Goal: Information Seeking & Learning: Compare options

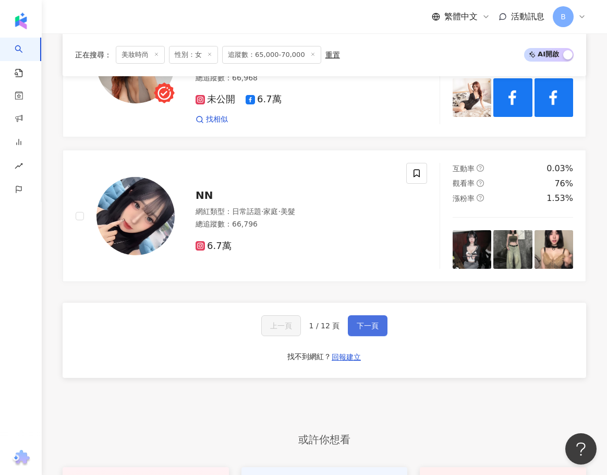
click at [374, 321] on span "下一頁" at bounding box center [368, 325] width 22 height 8
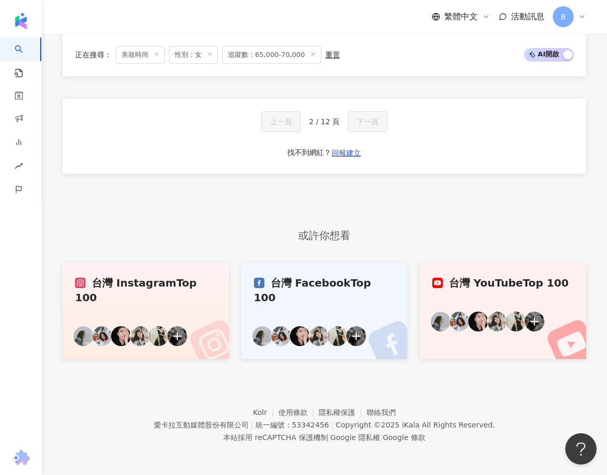
scroll to position [791, 0]
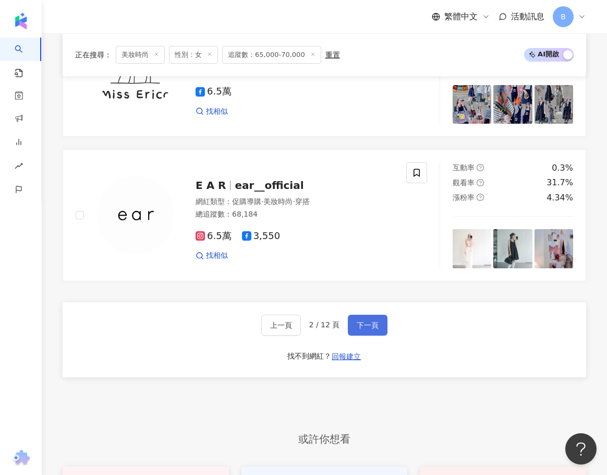
click at [374, 321] on span "下一頁" at bounding box center [368, 325] width 22 height 8
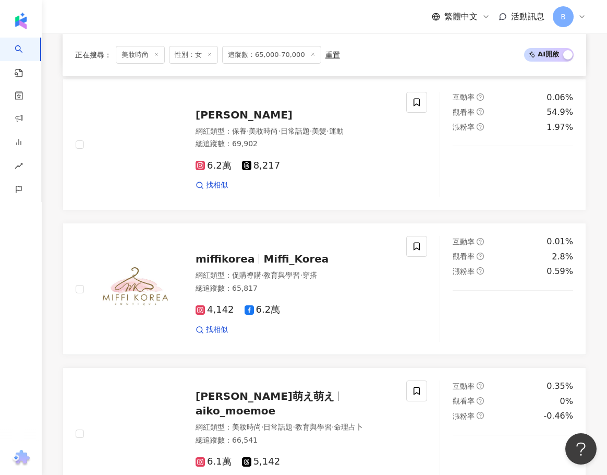
scroll to position [1890, 0]
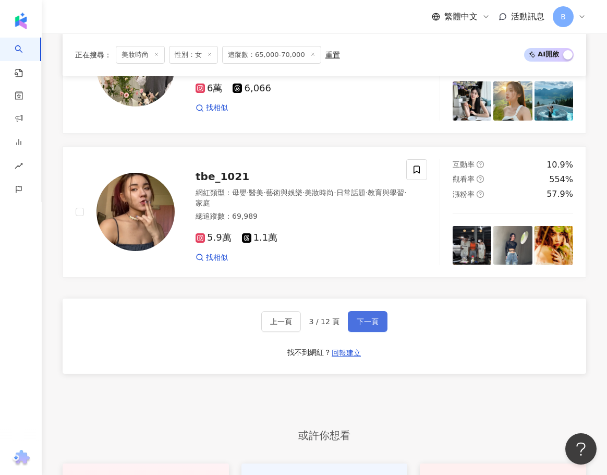
click at [374, 317] on span "下一頁" at bounding box center [368, 321] width 22 height 8
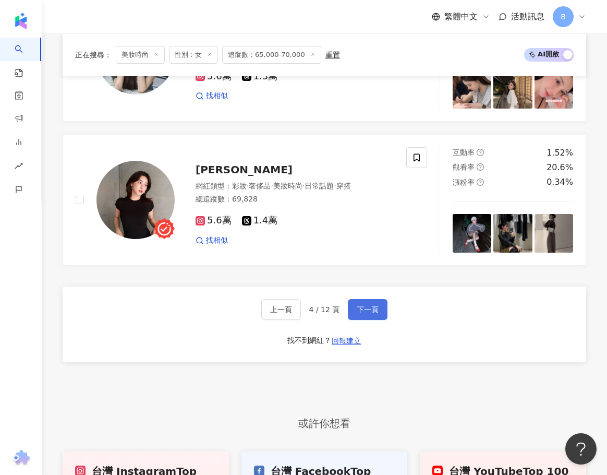
click at [374, 305] on span "下一頁" at bounding box center [368, 309] width 22 height 8
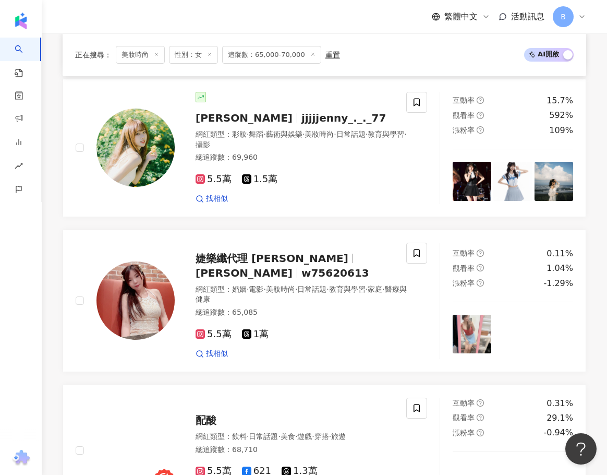
scroll to position [1906, 0]
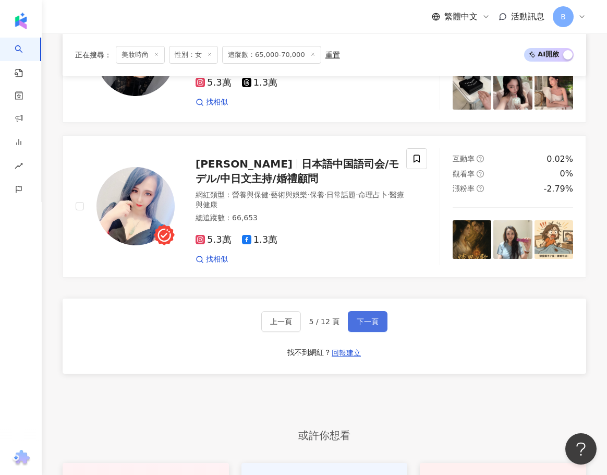
click at [372, 317] on span "下一頁" at bounding box center [368, 321] width 22 height 8
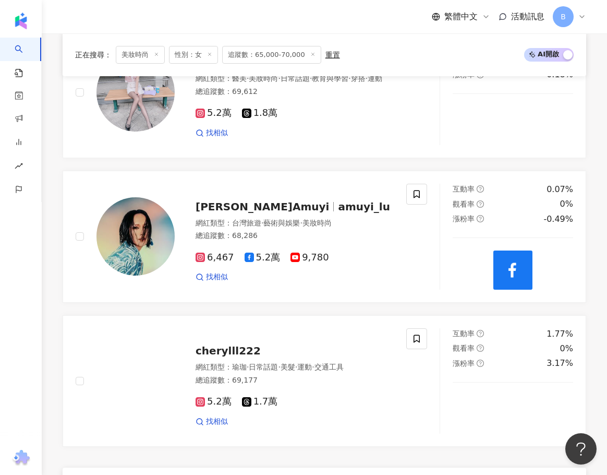
scroll to position [1806, 0]
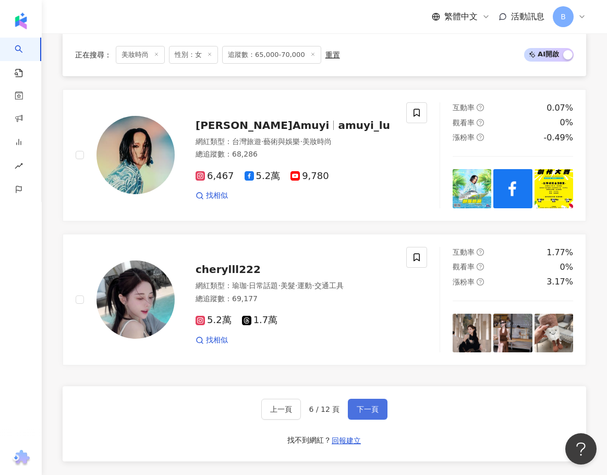
click at [380, 404] on button "下一頁" at bounding box center [368, 409] width 40 height 21
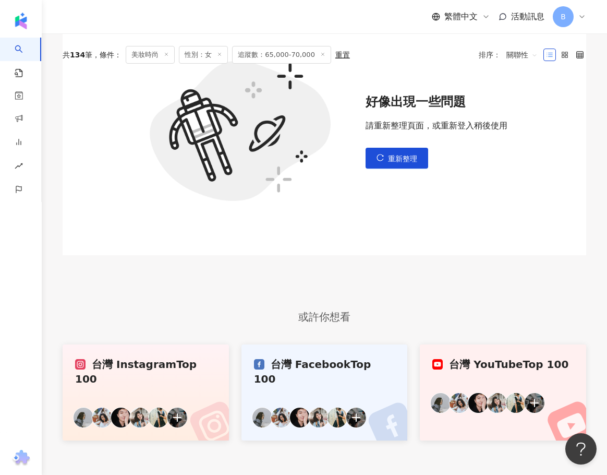
scroll to position [241, 0]
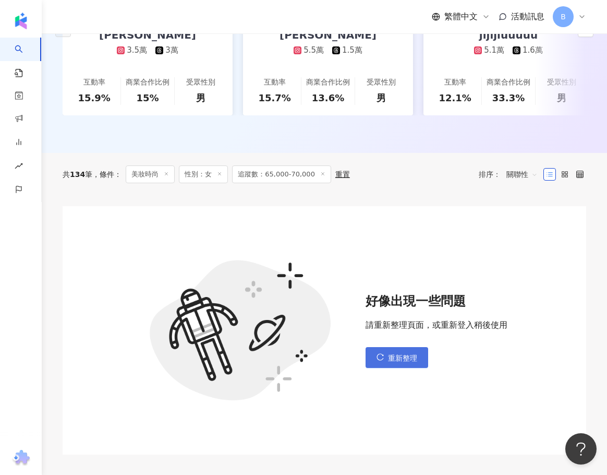
click at [395, 360] on button "重新整理" at bounding box center [397, 357] width 63 height 21
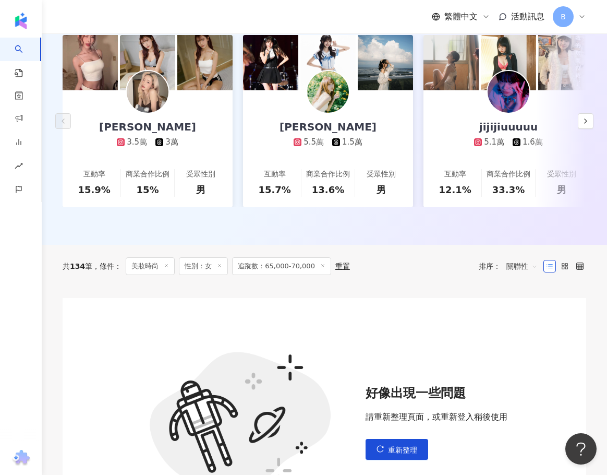
scroll to position [313, 0]
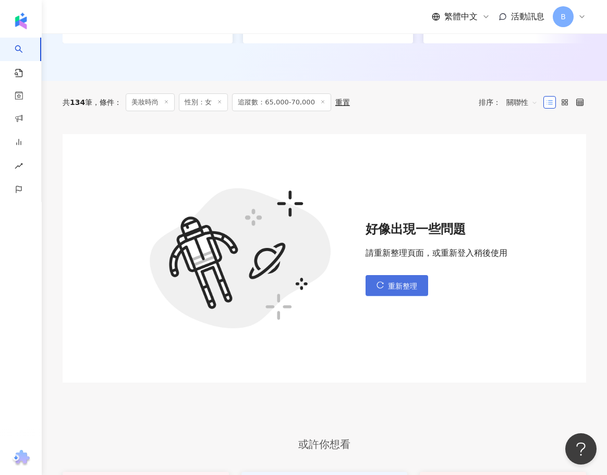
click at [373, 275] on button "重新整理" at bounding box center [397, 285] width 63 height 21
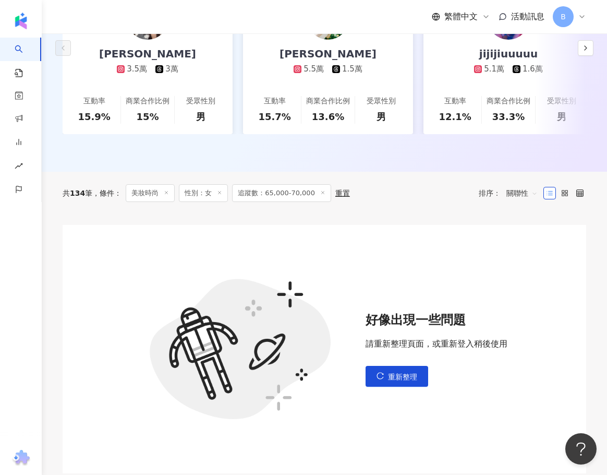
scroll to position [365, 0]
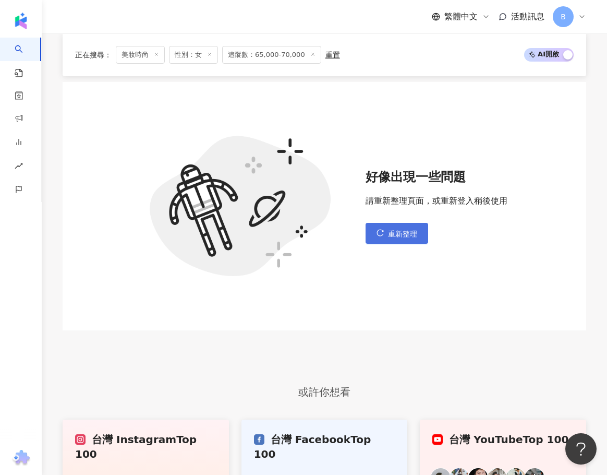
click at [400, 233] on span "重新整理" at bounding box center [402, 234] width 29 height 8
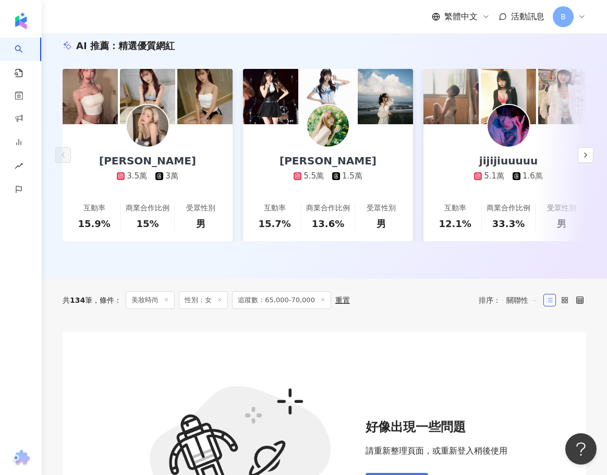
scroll to position [313, 0]
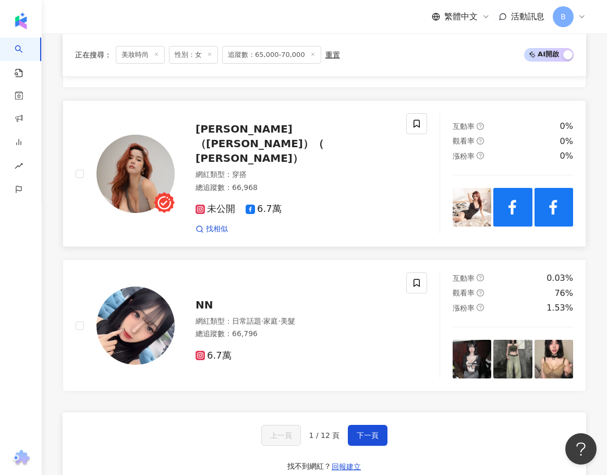
scroll to position [1885, 0]
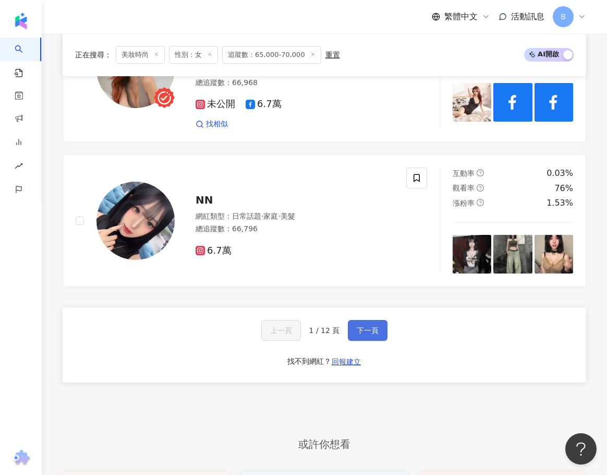
click at [366, 326] on span "下一頁" at bounding box center [368, 330] width 22 height 8
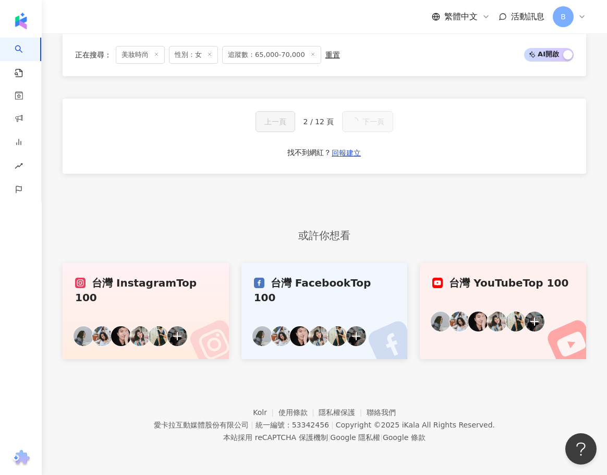
scroll to position [786, 0]
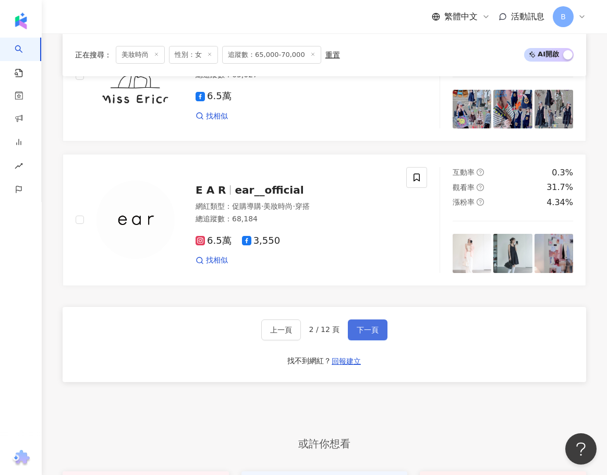
click at [366, 326] on span "下一頁" at bounding box center [368, 330] width 22 height 8
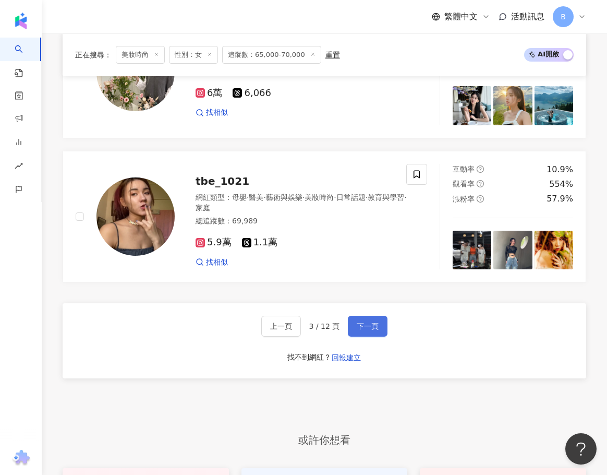
click at [366, 322] on span "下一頁" at bounding box center [368, 326] width 22 height 8
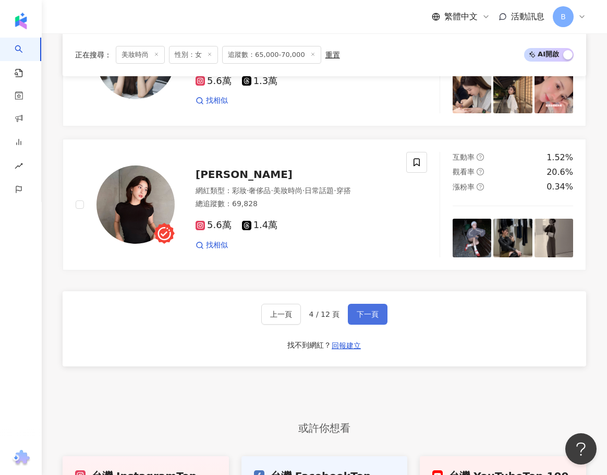
click at [366, 313] on span "下一頁" at bounding box center [368, 314] width 22 height 8
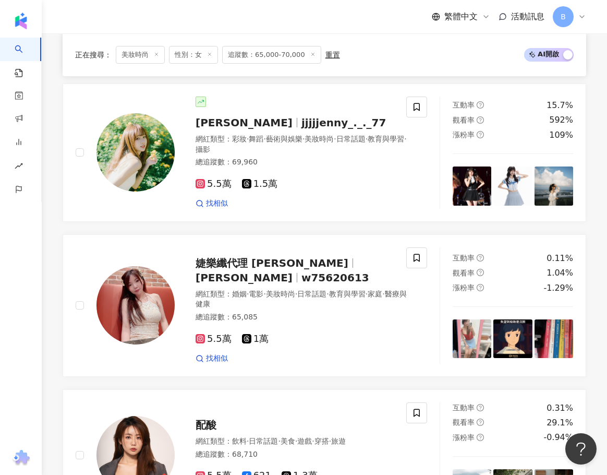
scroll to position [1901, 0]
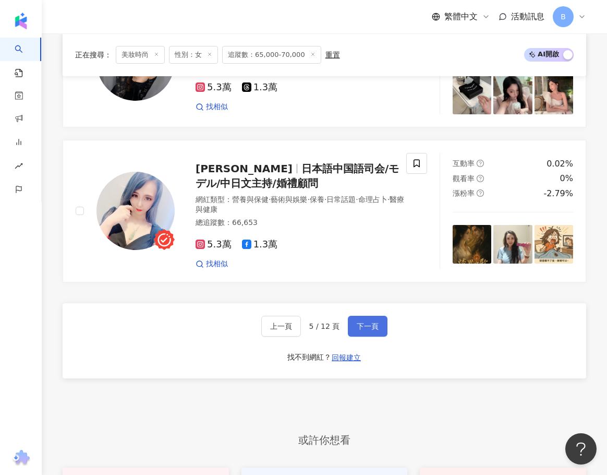
click at [366, 322] on span "下一頁" at bounding box center [368, 326] width 22 height 8
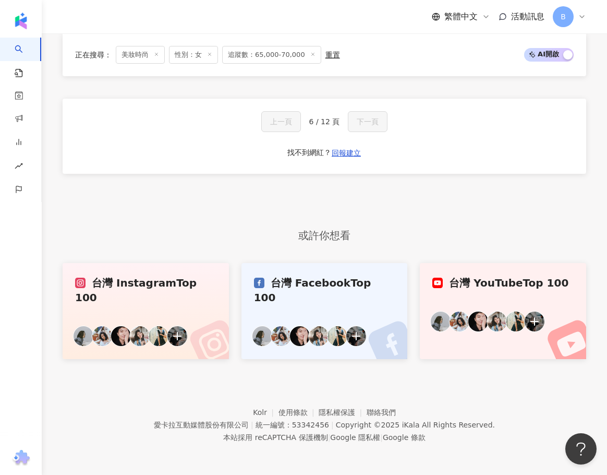
scroll to position [786, 0]
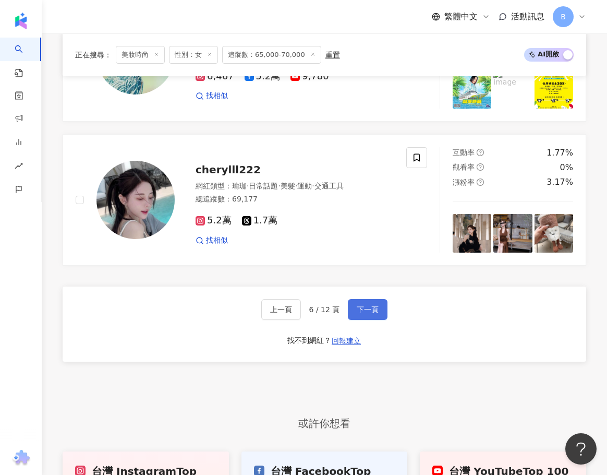
click at [357, 312] on span "下一頁" at bounding box center [368, 309] width 22 height 8
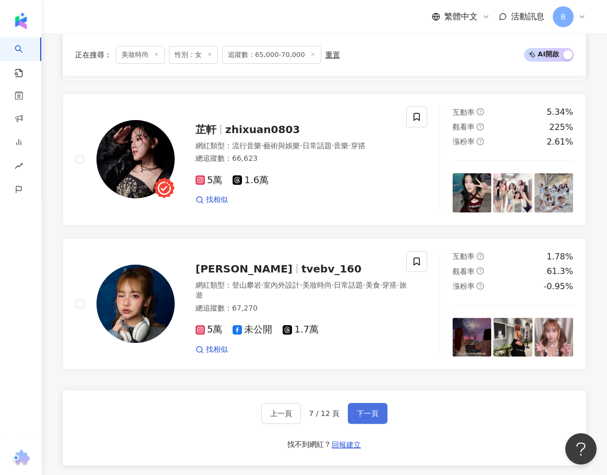
scroll to position [1794, 0]
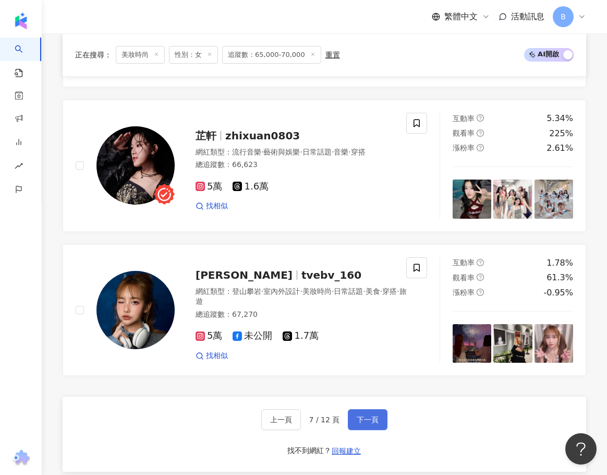
click at [365, 415] on span "下一頁" at bounding box center [368, 419] width 22 height 8
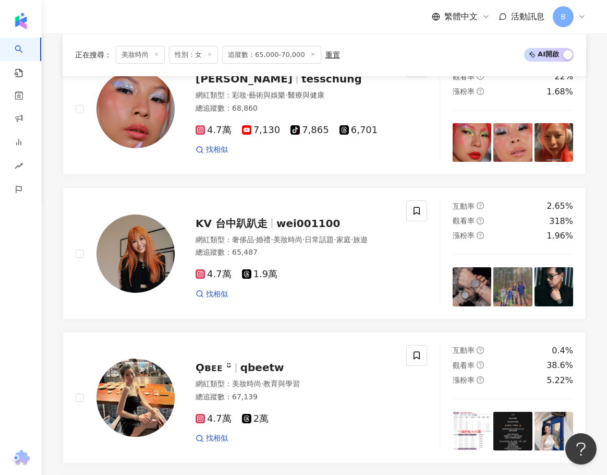
scroll to position [1781, 0]
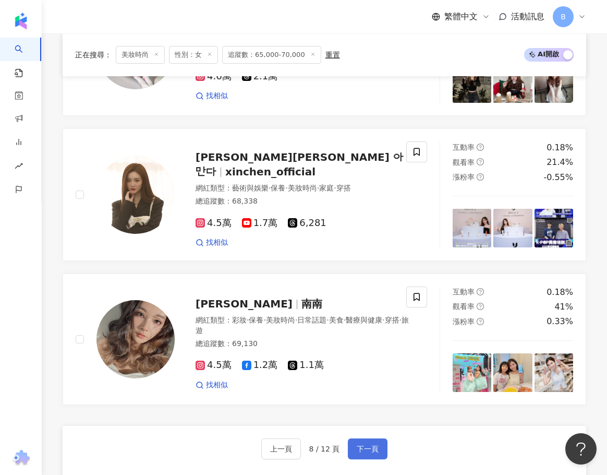
click at [365, 444] on span "下一頁" at bounding box center [368, 448] width 22 height 8
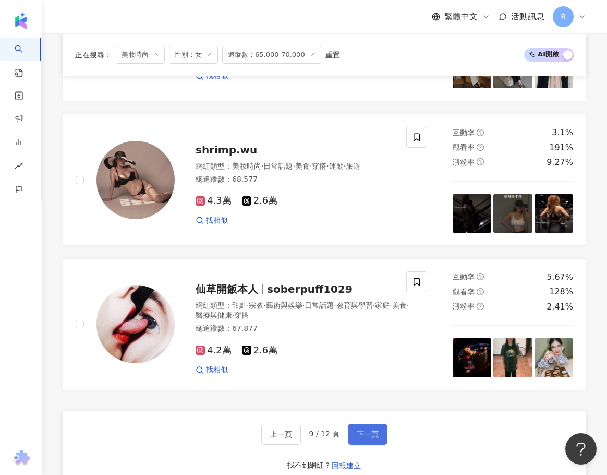
click at [369, 430] on span "下一頁" at bounding box center [368, 434] width 22 height 8
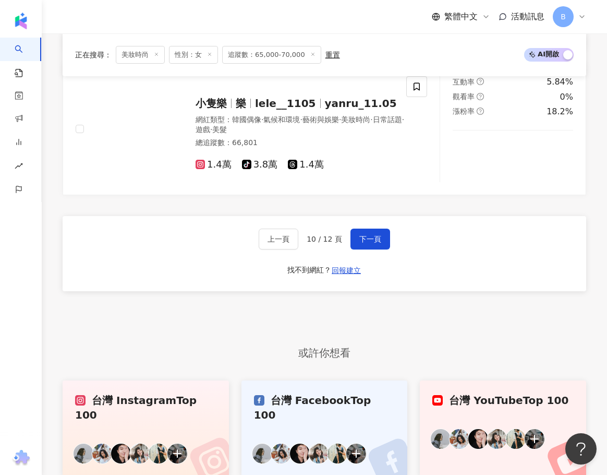
scroll to position [2068, 0]
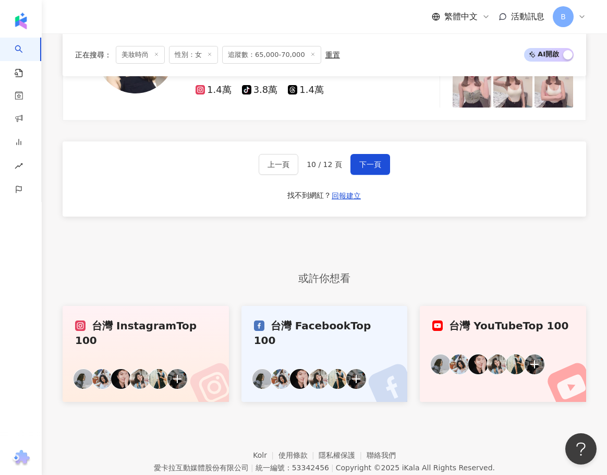
click at [273, 149] on div "上一頁 10 / 12 頁 下一頁 找不到網紅？ 回報建立" at bounding box center [325, 178] width 524 height 75
click at [273, 154] on button "上一頁" at bounding box center [279, 164] width 40 height 21
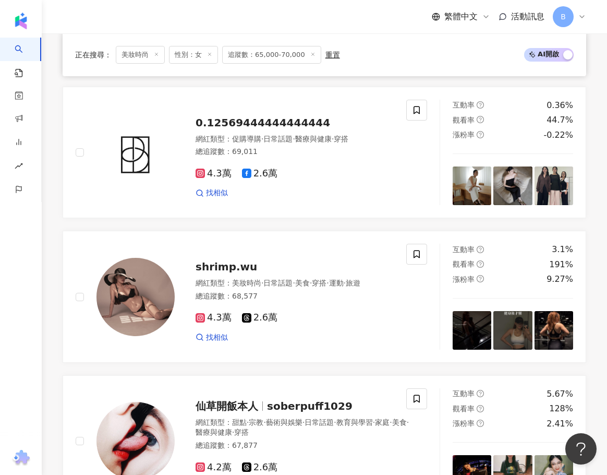
scroll to position [1693, 0]
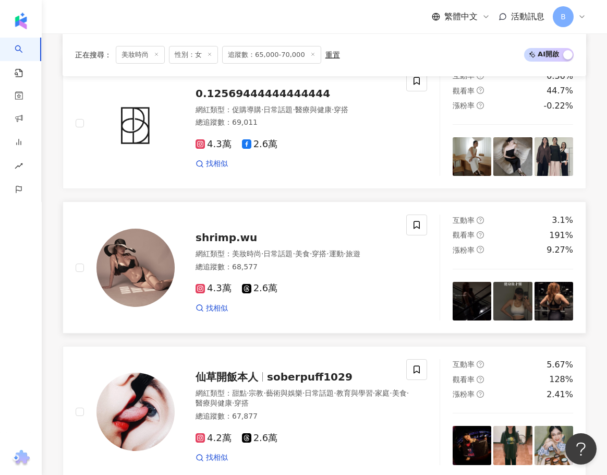
click at [213, 231] on span "shrimp.wu" at bounding box center [227, 237] width 62 height 13
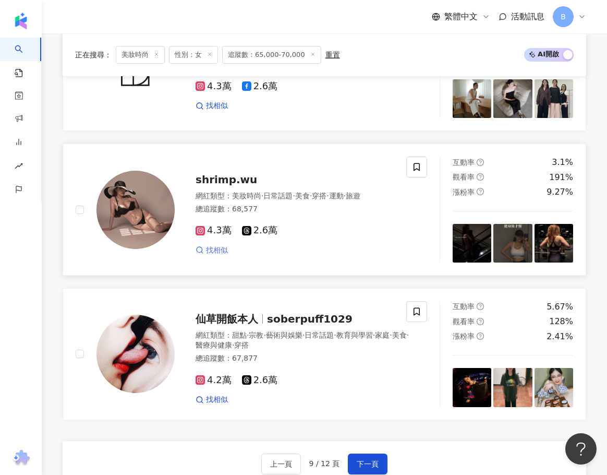
scroll to position [1849, 0]
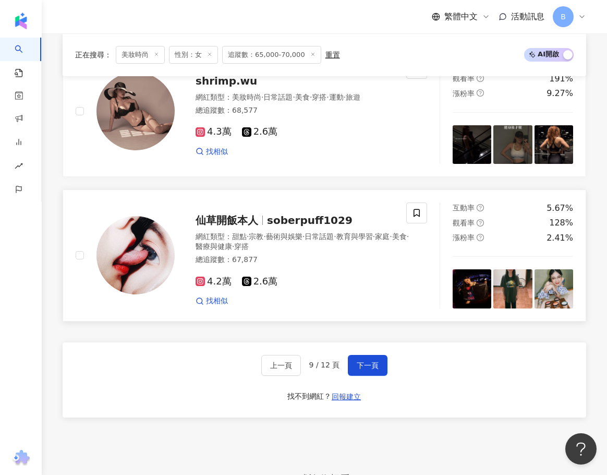
click at [242, 214] on span "仙草開飯本人" at bounding box center [227, 220] width 63 height 13
click at [364, 361] on span "下一頁" at bounding box center [368, 365] width 22 height 8
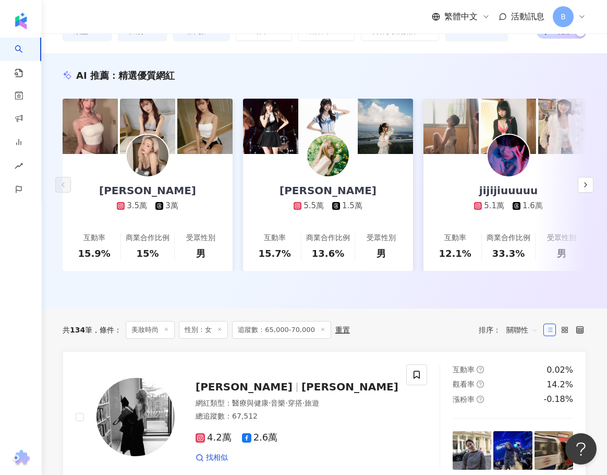
scroll to position [346, 0]
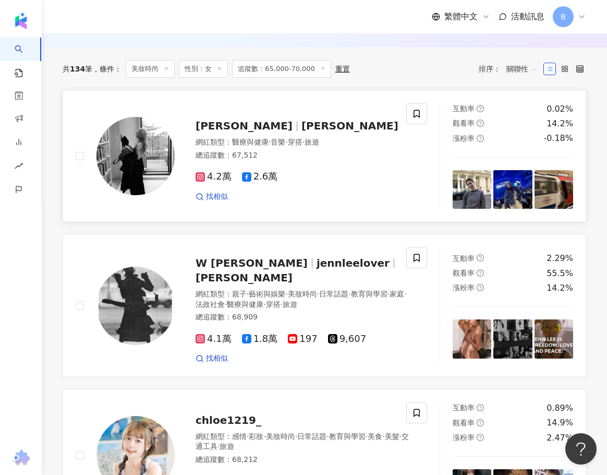
click at [246, 143] on div "網紅類型 ： 醫療與健康 · 音樂 · 穿搭 · 旅遊 總追蹤數 ： 67,512" at bounding box center [297, 150] width 203 height 26
click at [317, 264] on span "jennleelover" at bounding box center [353, 263] width 73 height 13
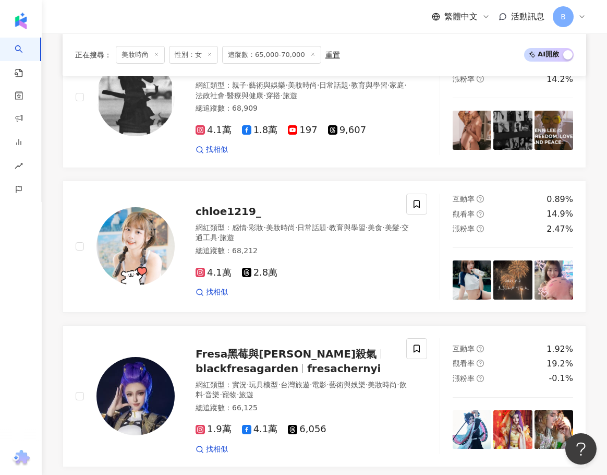
scroll to position [659, 0]
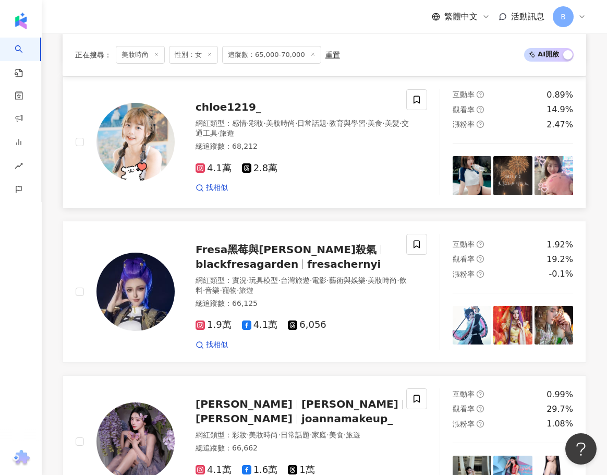
click at [400, 119] on span "·" at bounding box center [401, 123] width 2 height 8
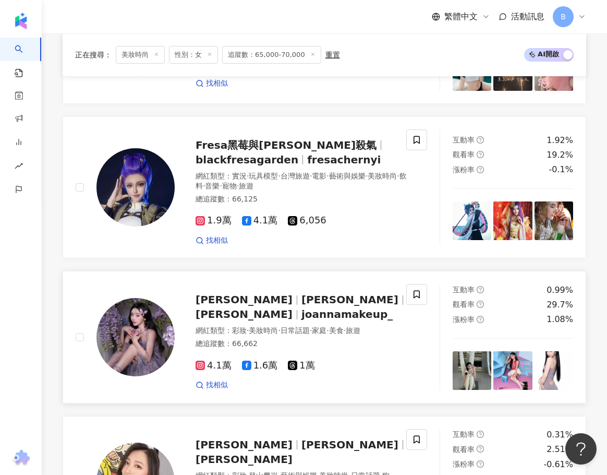
scroll to position [920, 0]
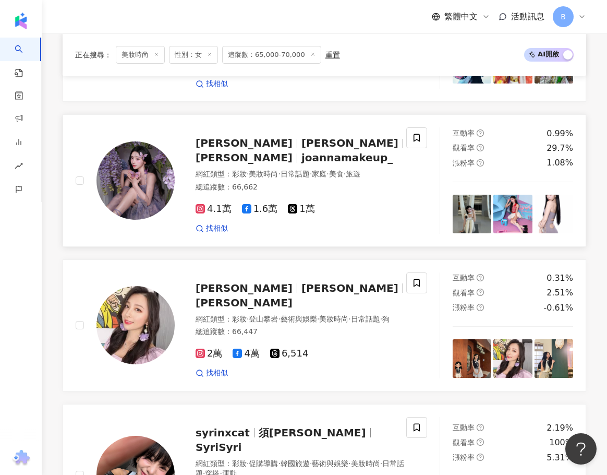
drag, startPoint x: 263, startPoint y: 133, endPoint x: 248, endPoint y: 123, distance: 18.3
click at [263, 137] on span "Joanna 于嘉瑩" at bounding box center [244, 143] width 97 height 13
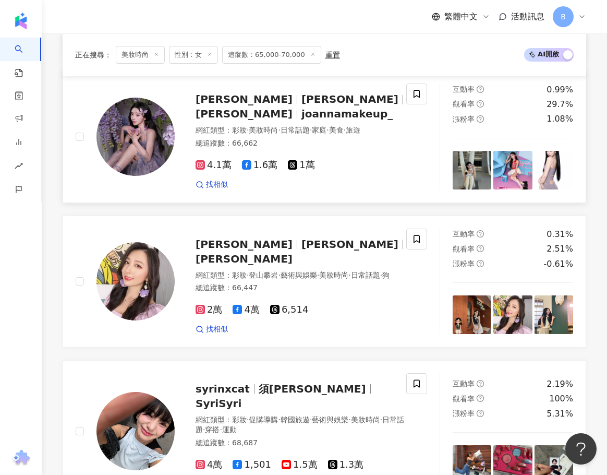
scroll to position [1077, 0]
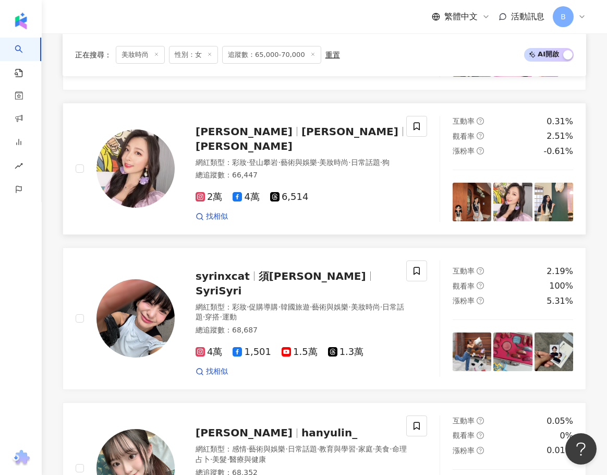
drag, startPoint x: 270, startPoint y: 130, endPoint x: 251, endPoint y: 124, distance: 19.1
click at [270, 158] on span "登山攀岩" at bounding box center [263, 162] width 29 height 8
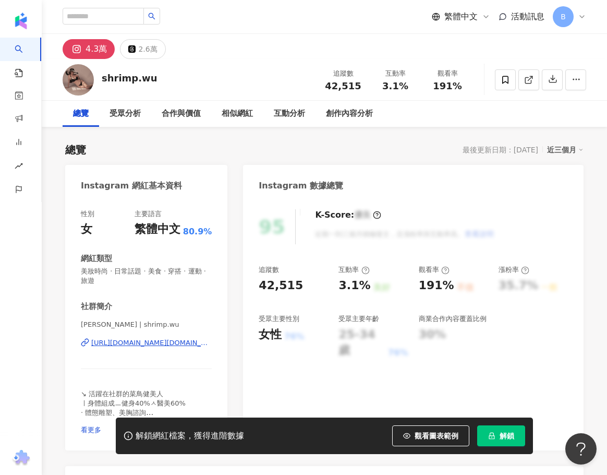
click at [191, 341] on div "https://www.instagram.com/shrimp.wu/" at bounding box center [151, 342] width 121 height 9
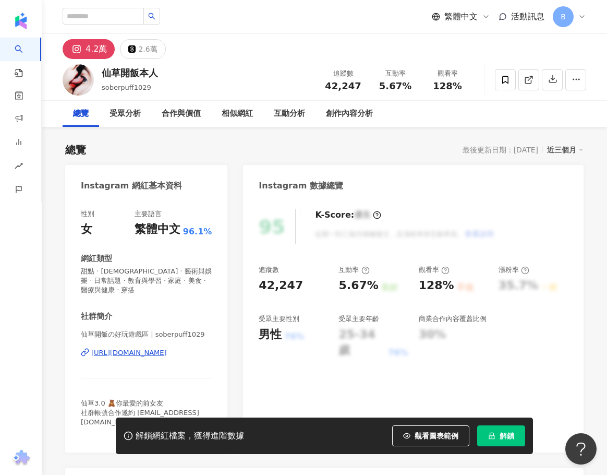
click at [154, 355] on div "https://www.instagram.com/soberpuff1029/" at bounding box center [129, 352] width 76 height 9
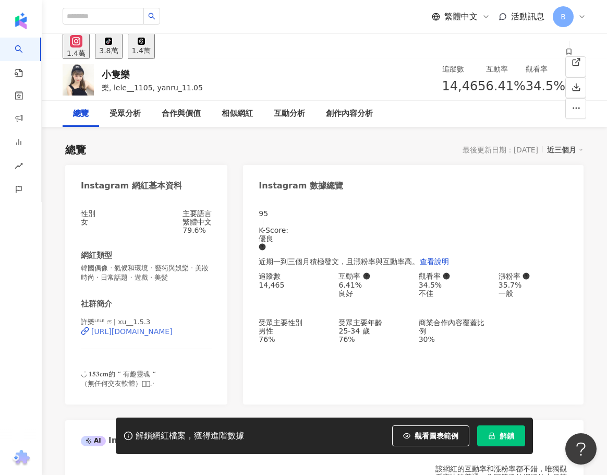
click at [162, 335] on div "https://www.instagram.com/xu__1.5.3/" at bounding box center [131, 331] width 81 height 8
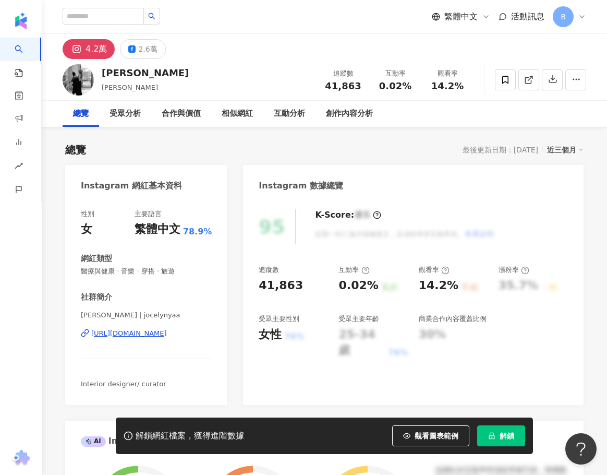
click at [189, 341] on div "Jocelyn Y. | jocelynyaa https://www.instagram.com/jocelynyaa/" at bounding box center [146, 340] width 131 height 61
click at [186, 327] on div "Jocelyn Y. | jocelynyaa https://www.instagram.com/jocelynyaa/" at bounding box center [146, 340] width 131 height 61
click at [167, 333] on div "https://www.instagram.com/jocelynyaa/" at bounding box center [129, 333] width 76 height 9
drag, startPoint x: 101, startPoint y: 72, endPoint x: 167, endPoint y: 72, distance: 66.8
click at [167, 72] on div "葉芷君 Jocelyn Jocelyn ya 追蹤數 41,863 互動率 0.02% 觀看率 14.2%" at bounding box center [325, 79] width 566 height 41
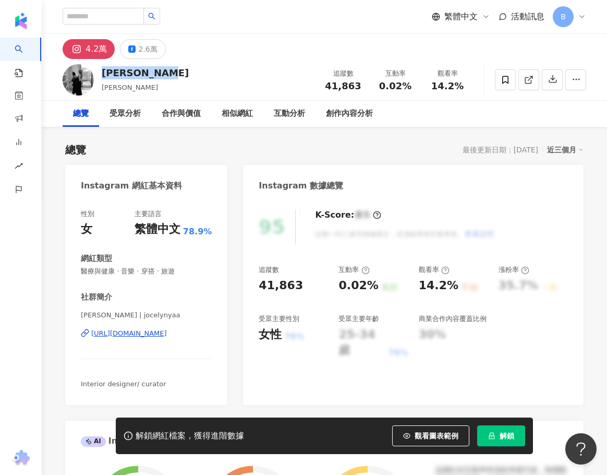
copy div "葉芷君 Jocelyn"
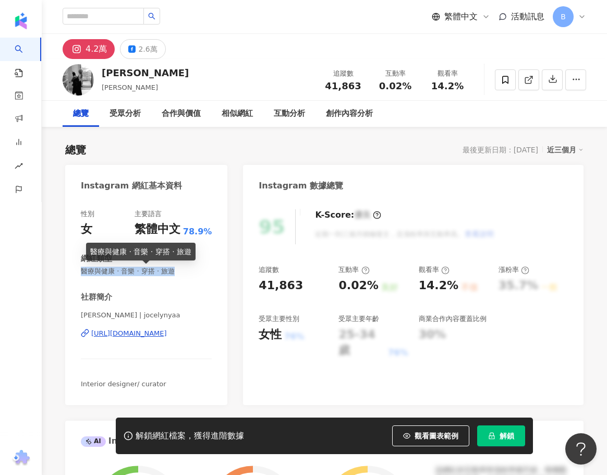
drag, startPoint x: 82, startPoint y: 272, endPoint x: 203, endPoint y: 273, distance: 120.5
click at [203, 273] on span "醫療與健康 · 音樂 · 穿搭 · 旅遊" at bounding box center [146, 271] width 131 height 9
copy span "醫療與健康 · 音樂 · 穿搭 · 旅遊"
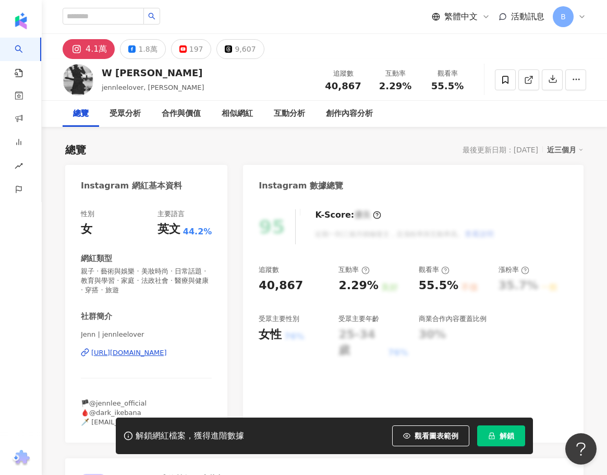
click at [139, 353] on div "https://www.instagram.com/jennleelover/" at bounding box center [129, 352] width 76 height 9
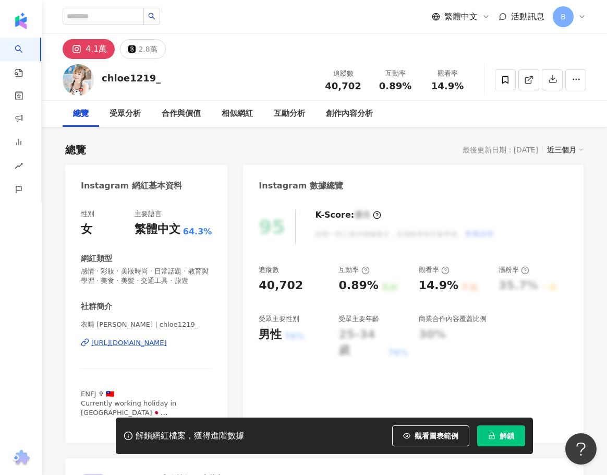
click at [134, 347] on div "https://www.instagram.com/chloe1219_/" at bounding box center [129, 342] width 76 height 9
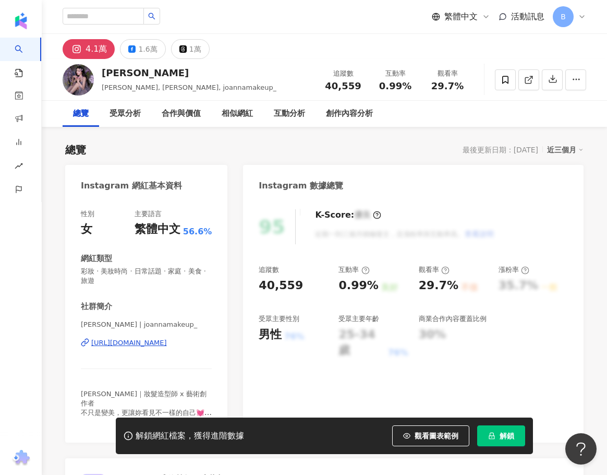
click at [167, 342] on div "[URL][DOMAIN_NAME]" at bounding box center [129, 342] width 76 height 9
drag, startPoint x: 105, startPoint y: 72, endPoint x: 134, endPoint y: 72, distance: 28.7
click at [134, 72] on div "[PERSON_NAME]" at bounding box center [189, 72] width 175 height 13
drag, startPoint x: 146, startPoint y: 73, endPoint x: 164, endPoint y: 73, distance: 18.3
click at [164, 73] on div "[PERSON_NAME] [PERSON_NAME], [PERSON_NAME], joannamakeup_ 追蹤數 40,559 互動率 0.99% …" at bounding box center [325, 79] width 566 height 41
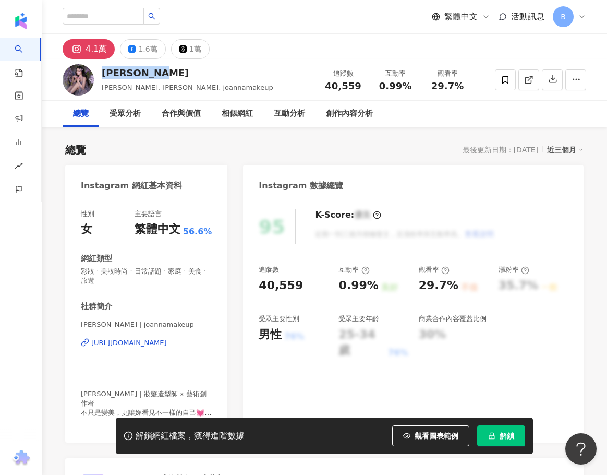
copy div "[PERSON_NAME]"
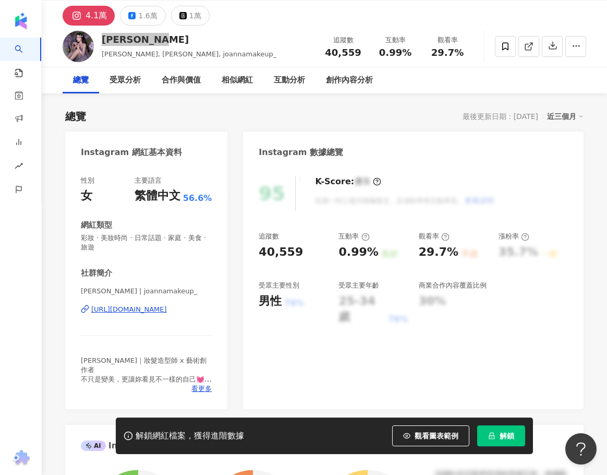
scroll to position [52, 0]
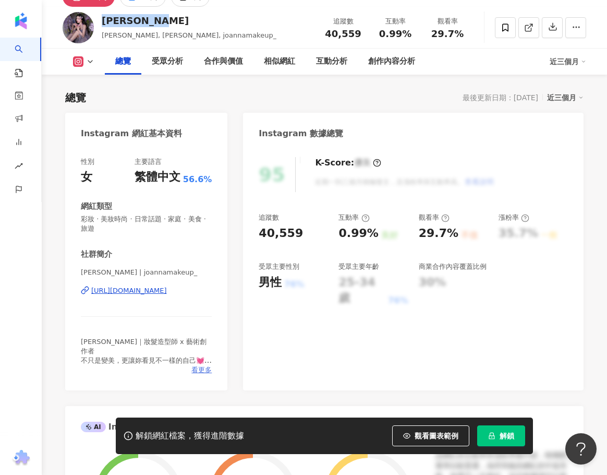
click at [204, 369] on span "看更多" at bounding box center [201, 369] width 20 height 9
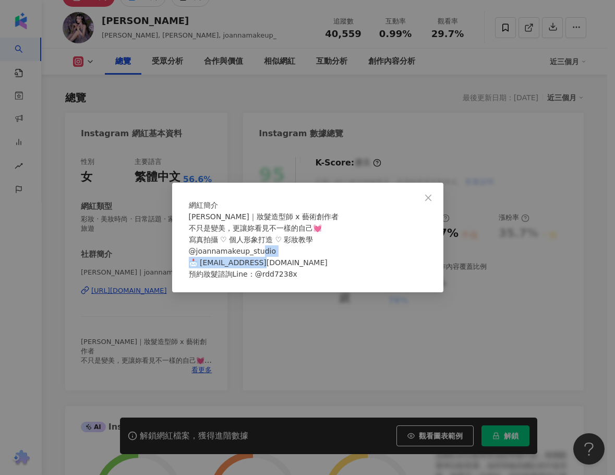
drag, startPoint x: 294, startPoint y: 269, endPoint x: 205, endPoint y: 269, distance: 89.7
click at [205, 269] on span "Joanna｜妝髮造型師 x 藝術創作者 不只是變美，更讓妳看見不一樣的自己💓 寫真拍攝 ♡ 個人形象打造 ♡ 彩妝教學 @joannamakeup_stud…" at bounding box center [264, 245] width 150 height 66
copy span "annayu5207@gmail.com 預"
click at [87, 242] on div "網紅簡介 Joanna｜妝髮造型師 x 藝術創作者 不只是變美，更讓妳看見不一樣的自己💓 寫真拍攝 ♡ 個人形象打造 ♡ 彩妝教學 @joannamakeup…" at bounding box center [307, 237] width 615 height 475
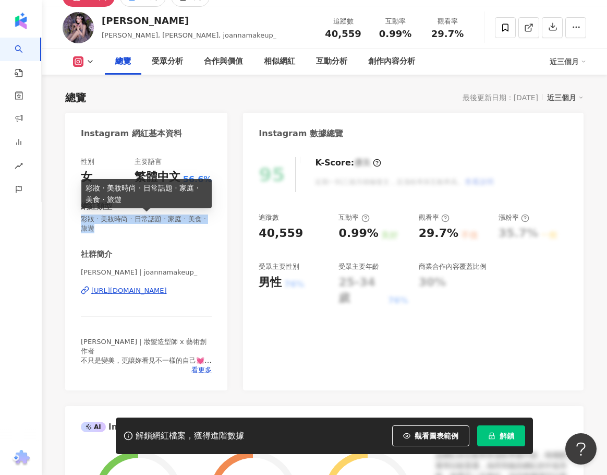
drag, startPoint x: 80, startPoint y: 217, endPoint x: 114, endPoint y: 229, distance: 35.8
click at [114, 229] on div "性別 女 主要語言 繁體中文 56.6% 網紅類型 彩妝 · 美妝時尚 · 日常話題 · 家庭 · 美食 · 旅遊 社群簡介 Joanna | joannam…" at bounding box center [146, 269] width 162 height 244
copy span "彩妝 · 美妝時尚 · 日常話題 · 家庭 · 美食 · 旅遊"
